Goal: Task Accomplishment & Management: Use online tool/utility

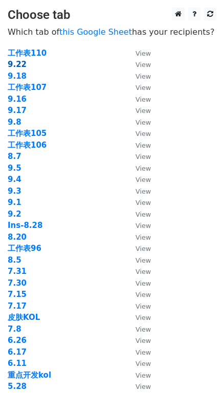
click at [15, 64] on strong "9.22" at bounding box center [17, 64] width 19 height 9
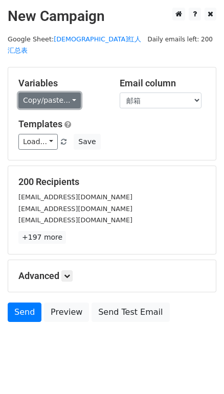
click at [64, 92] on link "Copy/paste..." at bounding box center [49, 100] width 62 height 16
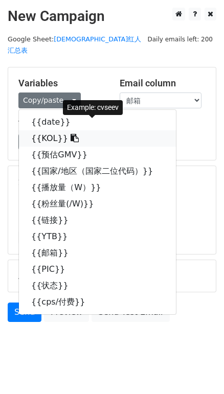
click at [47, 130] on link "{{KOL}}" at bounding box center [97, 138] width 157 height 16
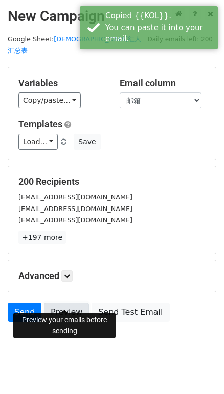
click at [63, 302] on link "Preview" at bounding box center [66, 311] width 45 height 19
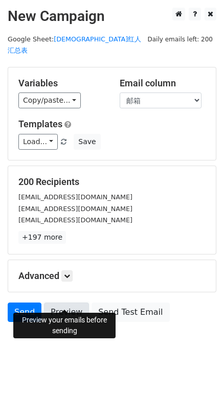
click at [70, 303] on link "Preview" at bounding box center [66, 311] width 45 height 19
